Goal: Navigation & Orientation: Find specific page/section

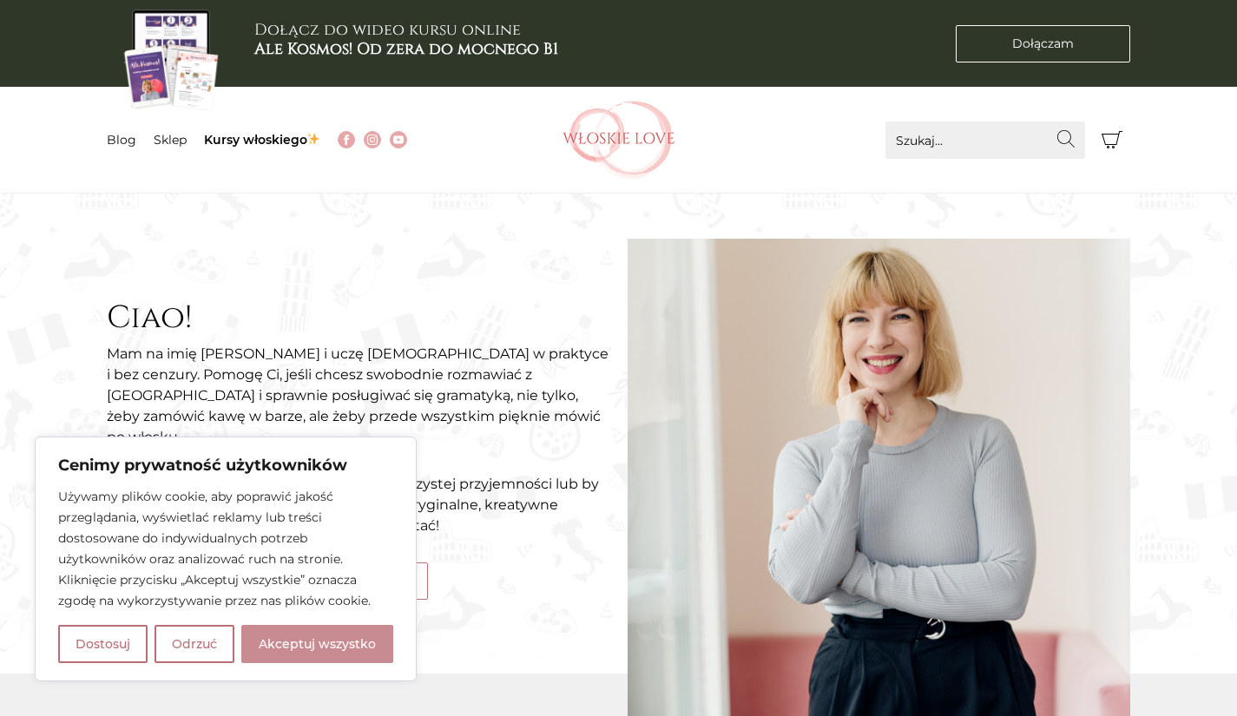
click at [318, 638] on button "Akceptuj wszystko" at bounding box center [317, 644] width 152 height 38
checkbox input "true"
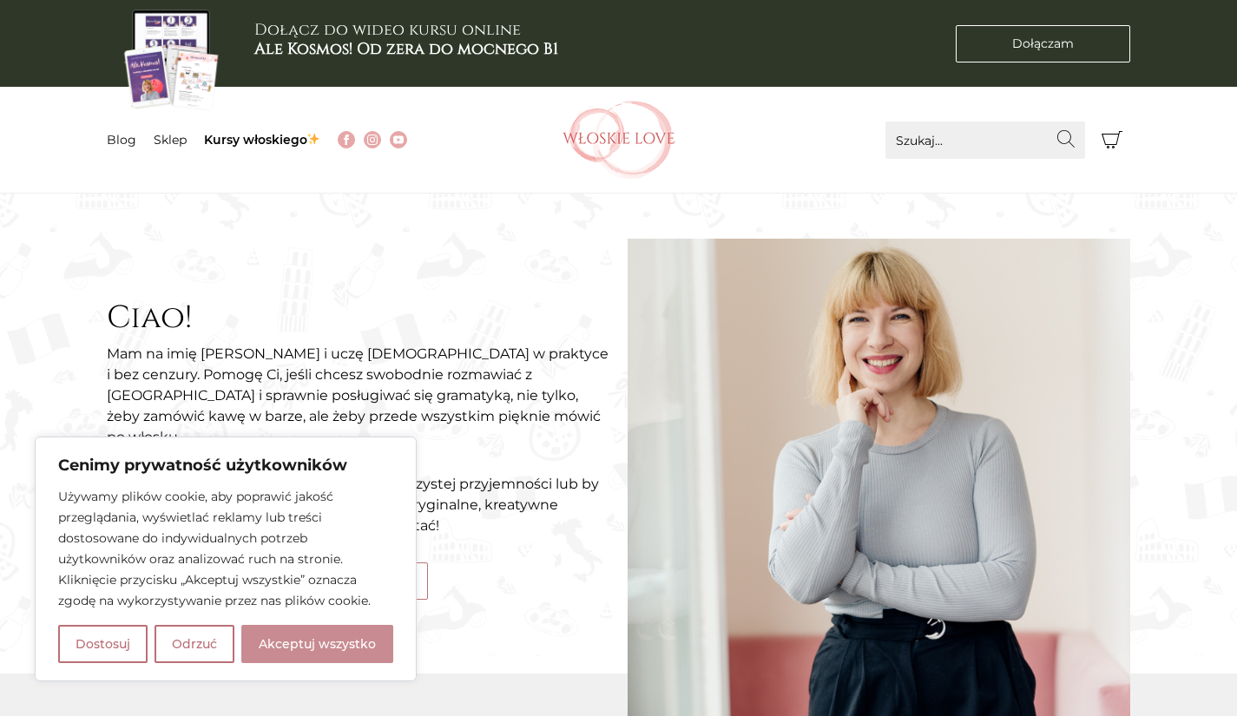
checkbox input "true"
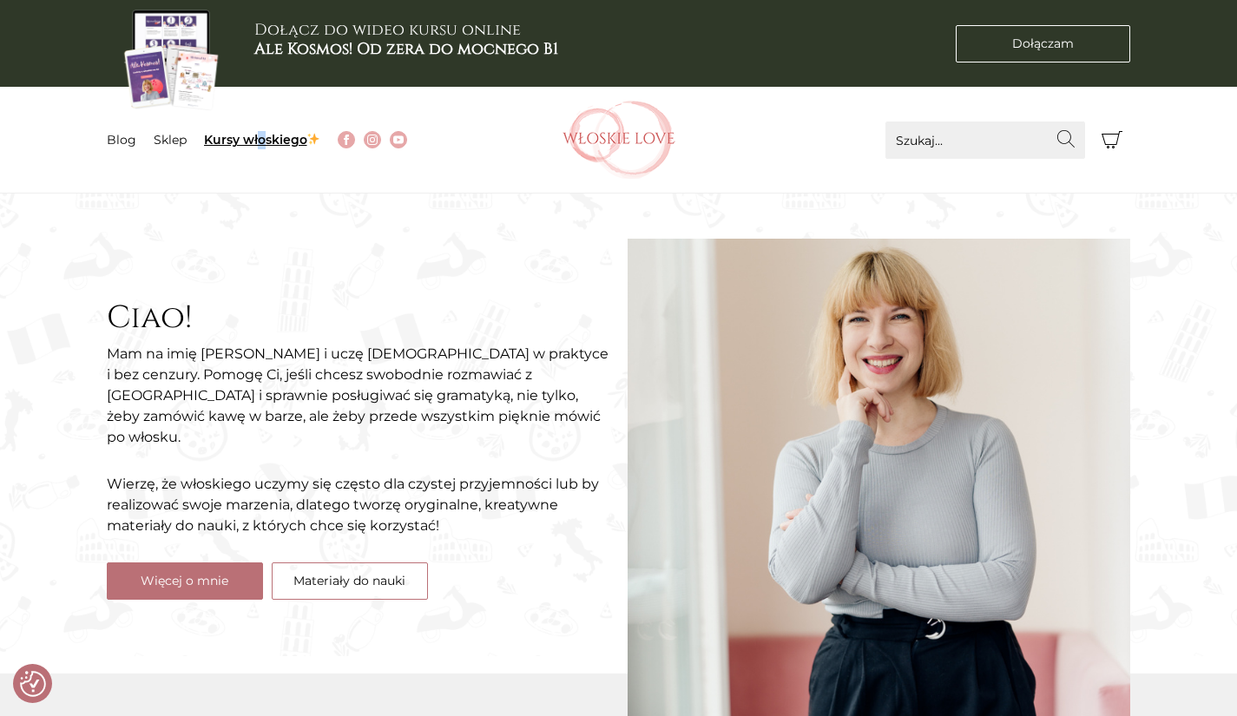
drag, startPoint x: 255, startPoint y: 132, endPoint x: 264, endPoint y: 145, distance: 15.6
click at [264, 145] on li "Kursy włoskiego" at bounding box center [271, 140] width 135 height 18
click at [264, 145] on link "Kursy włoskiego" at bounding box center [262, 140] width 117 height 16
click at [180, 143] on link "Sklep" at bounding box center [170, 140] width 33 height 16
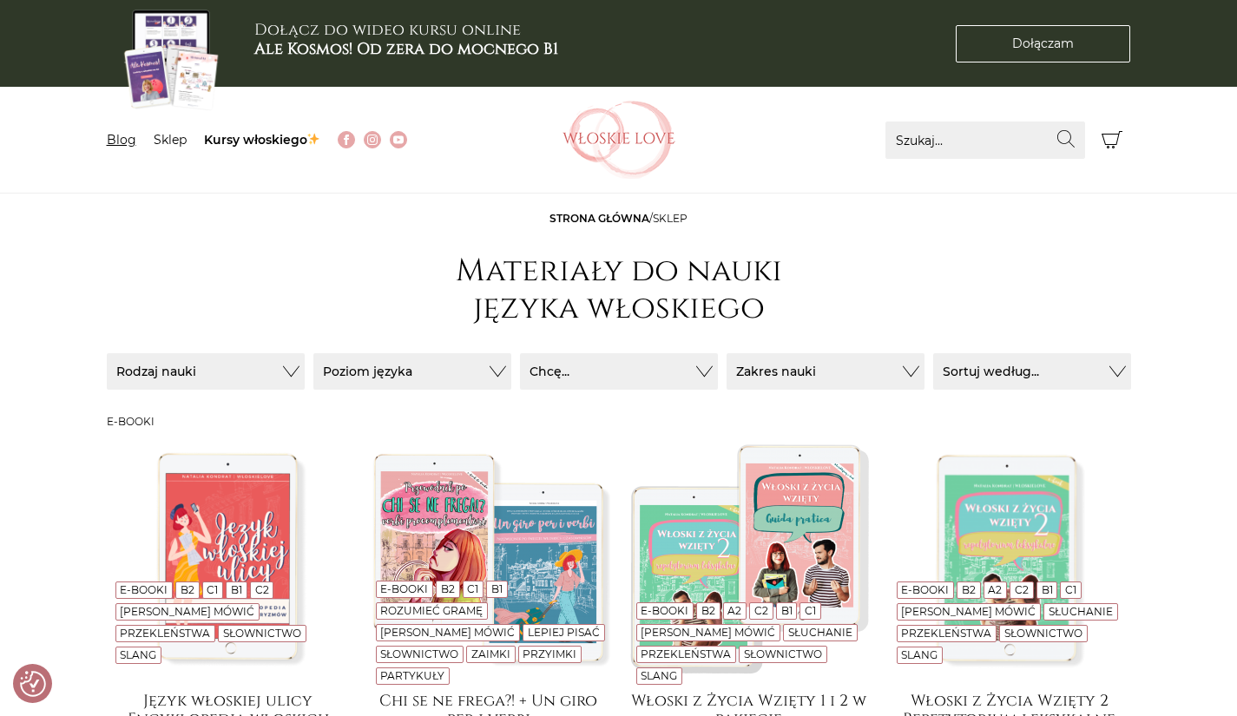
click at [115, 139] on link "Blog" at bounding box center [122, 140] width 30 height 16
